Goal: Obtain resource: Download file/media

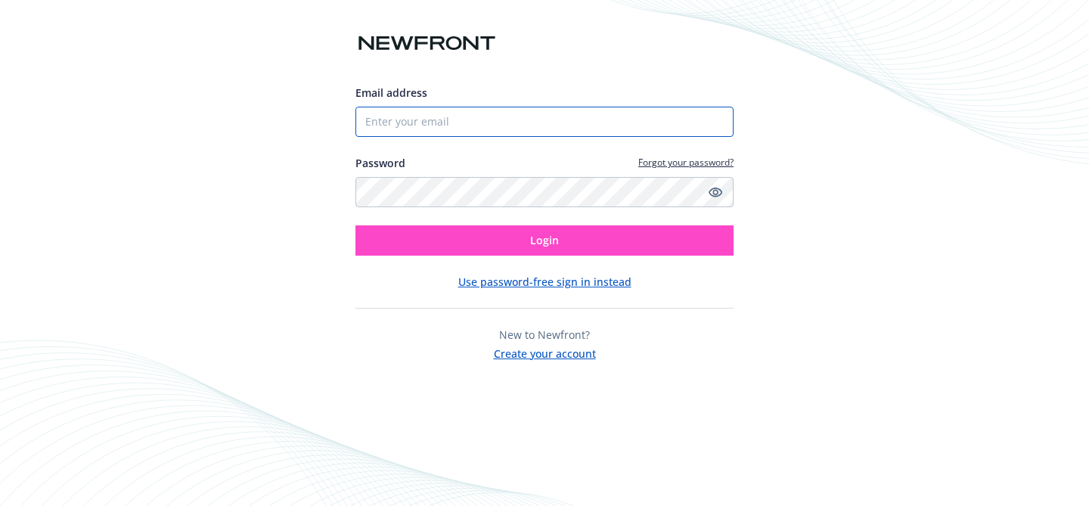
type input "[PERSON_NAME][EMAIL_ADDRESS][DOMAIN_NAME]"
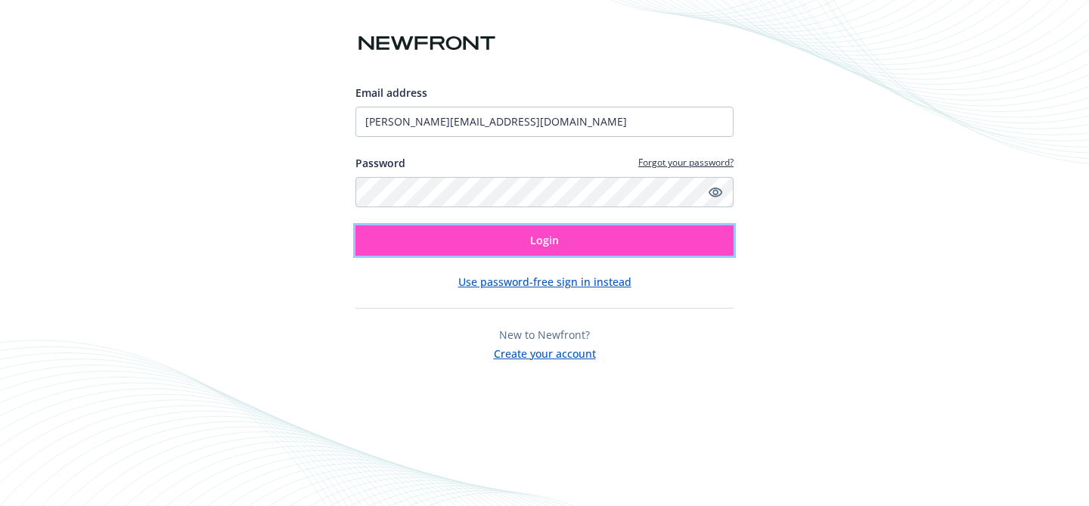
click at [513, 248] on button "Login" at bounding box center [545, 240] width 378 height 30
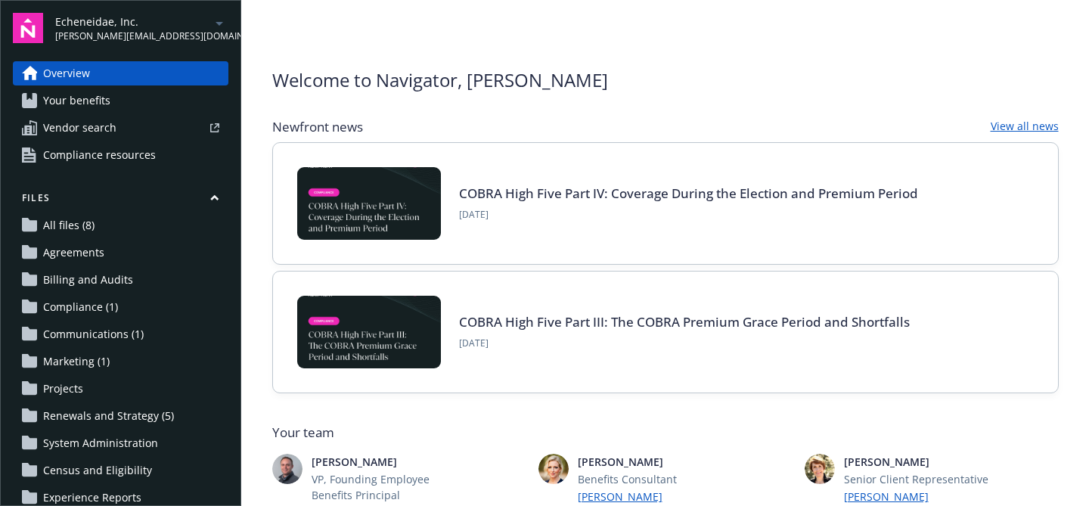
click at [61, 218] on span "All files (8)" at bounding box center [68, 225] width 51 height 24
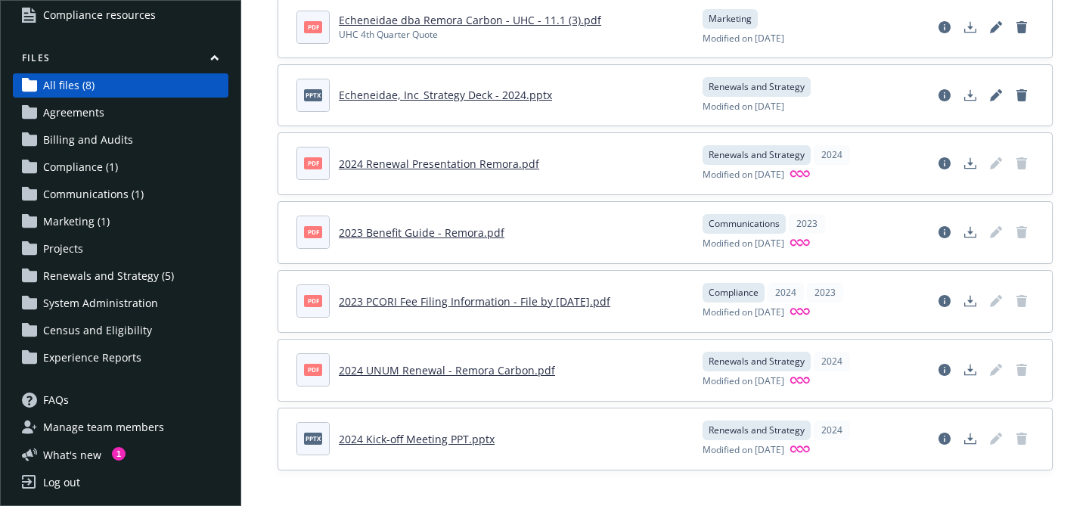
scroll to position [141, 0]
click at [93, 335] on span "Census and Eligibility" at bounding box center [97, 330] width 109 height 24
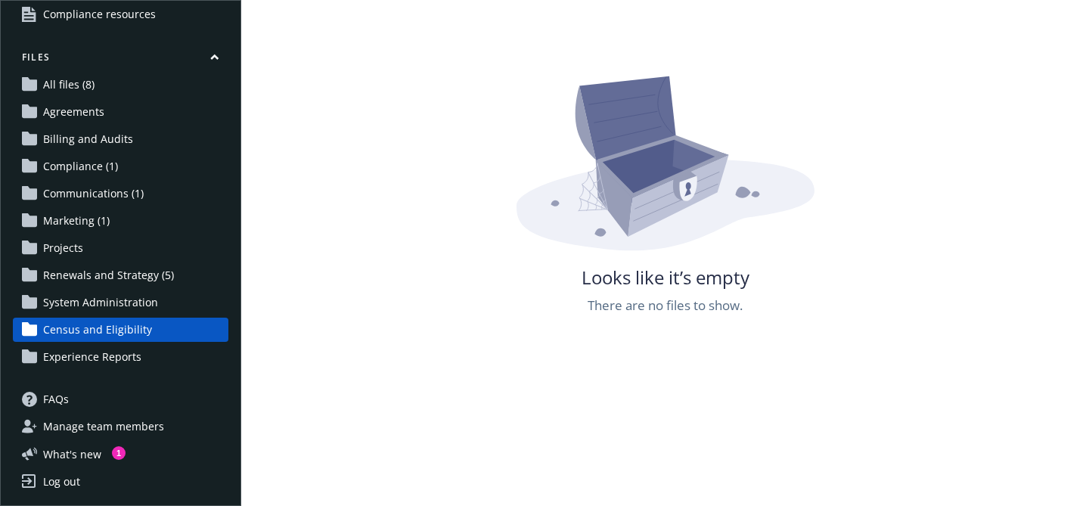
click at [113, 191] on span "Communications (1)" at bounding box center [93, 194] width 101 height 24
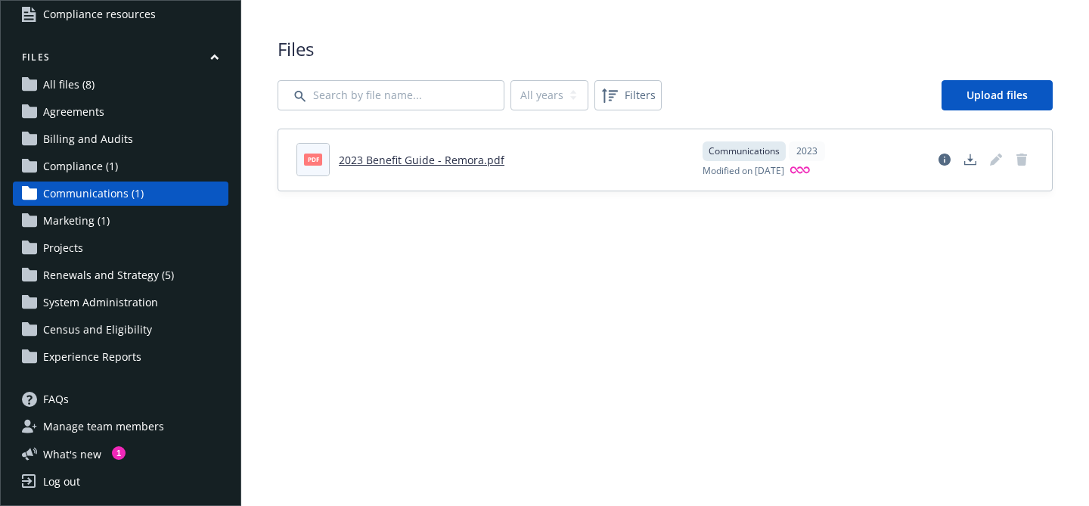
click at [386, 164] on link "2023 Benefit Guide - Remora.pdf" at bounding box center [422, 160] width 166 height 14
click at [120, 88] on link "All files (8)" at bounding box center [121, 85] width 216 height 24
